Goal: Task Accomplishment & Management: Manage account settings

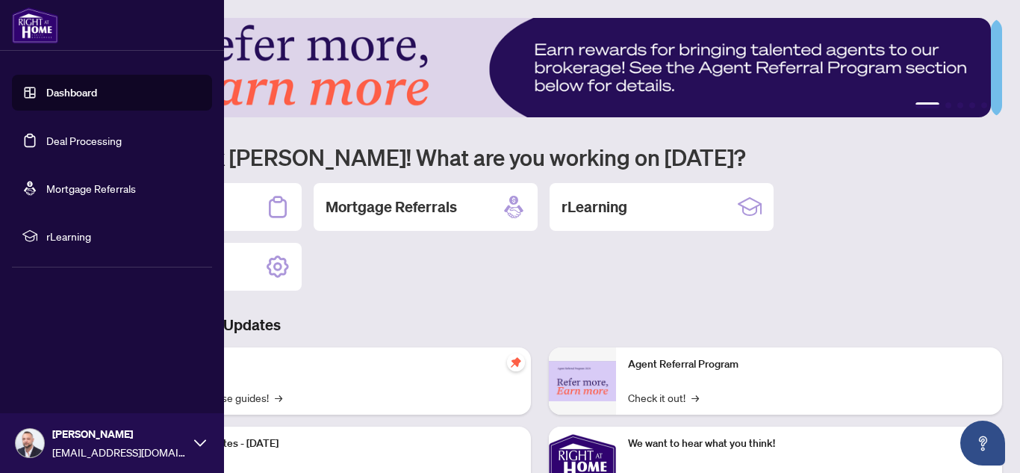
click at [46, 134] on link "Deal Processing" at bounding box center [83, 140] width 75 height 13
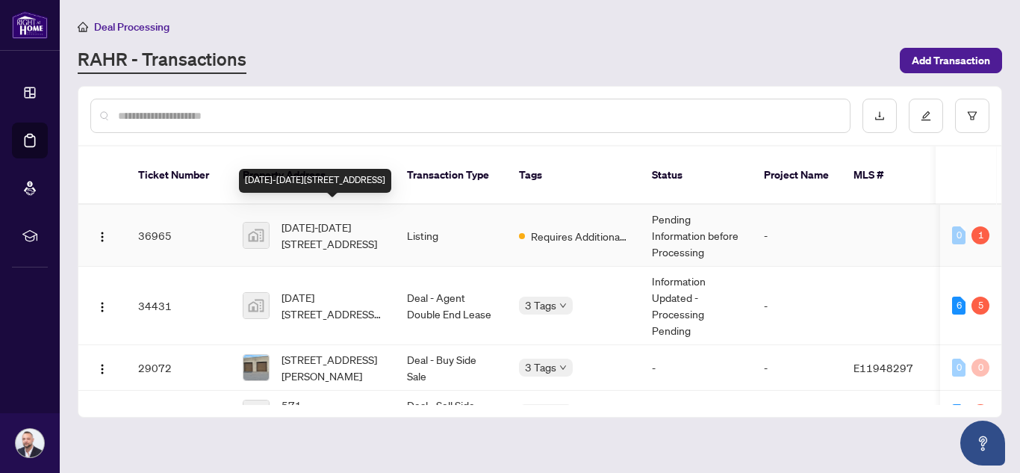
click at [329, 223] on span "[DATE]-[DATE][STREET_ADDRESS]" at bounding box center [333, 235] width 102 height 33
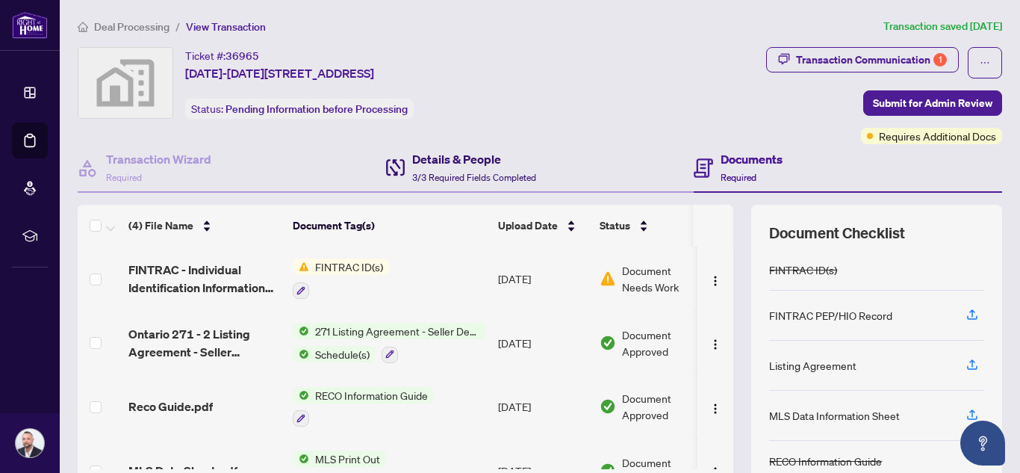
click at [459, 167] on h4 "Details & People" at bounding box center [474, 159] width 124 height 18
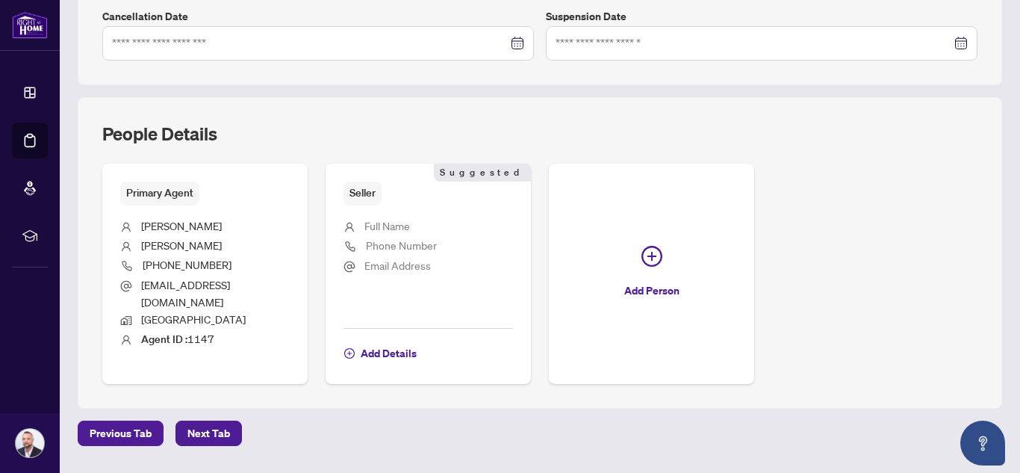
scroll to position [474, 0]
drag, startPoint x: 214, startPoint y: 323, endPoint x: 191, endPoint y: 325, distance: 23.3
click at [191, 330] on li "Agent ID : 1147" at bounding box center [205, 339] width 170 height 19
copy span "1147"
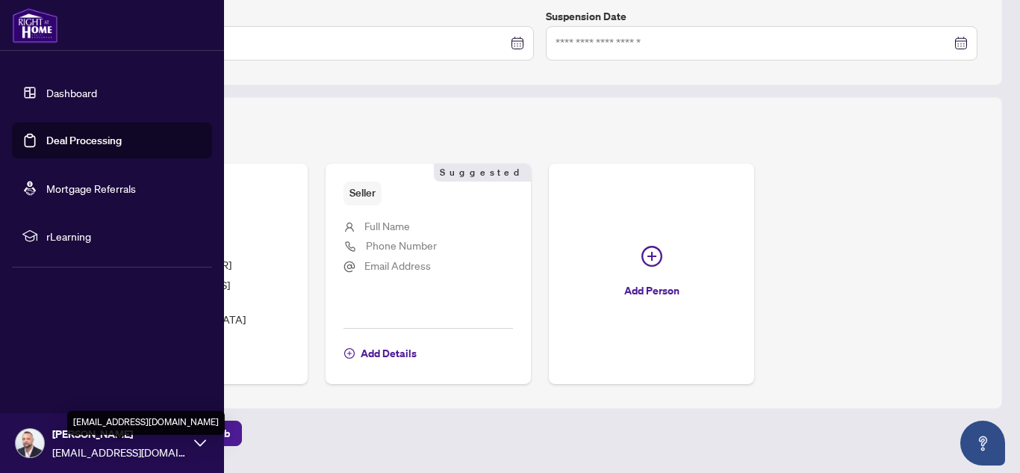
click at [198, 444] on icon at bounding box center [200, 443] width 12 height 12
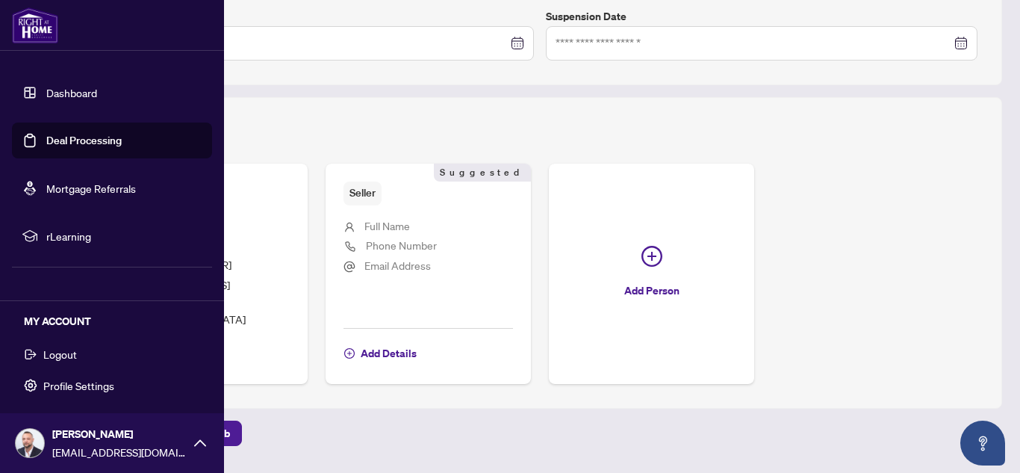
click at [89, 358] on button "Logout" at bounding box center [112, 353] width 200 height 25
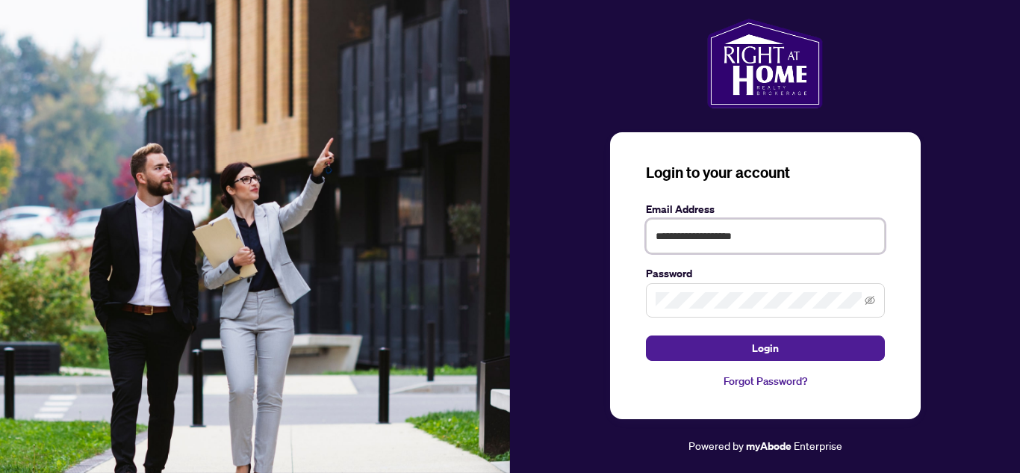
click at [783, 235] on input "**********" at bounding box center [765, 236] width 239 height 34
type input "**********"
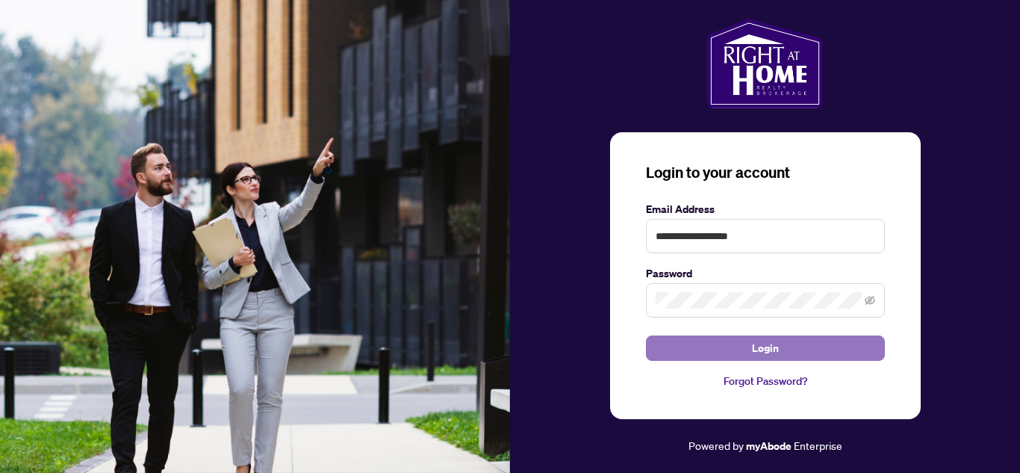
click at [763, 339] on span "Login" at bounding box center [765, 348] width 27 height 24
